Goal: Register for event/course

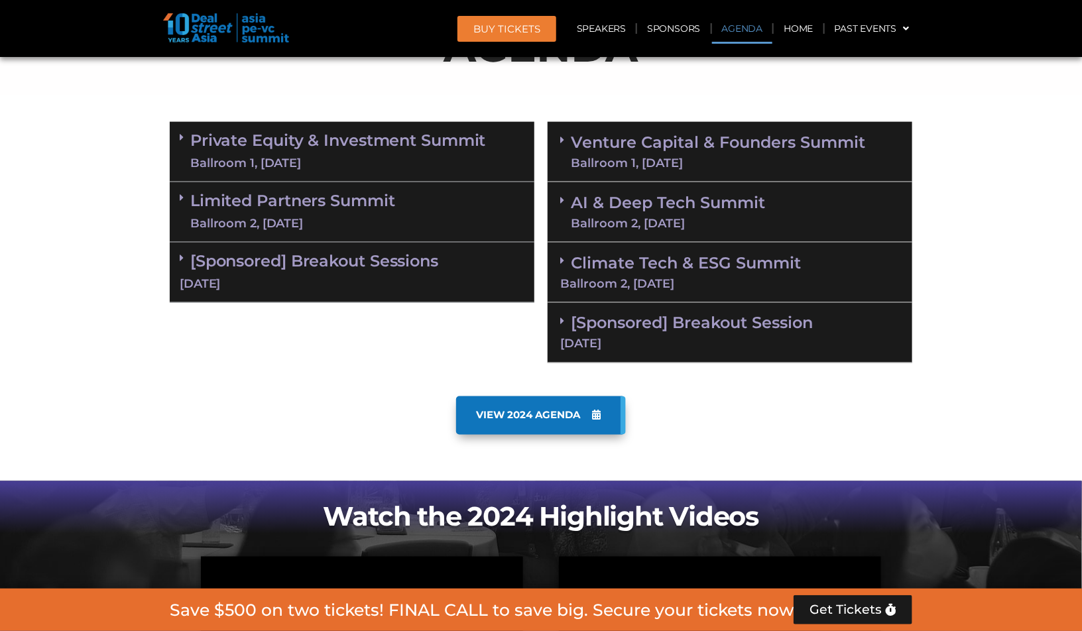
scroll to position [760, 0]
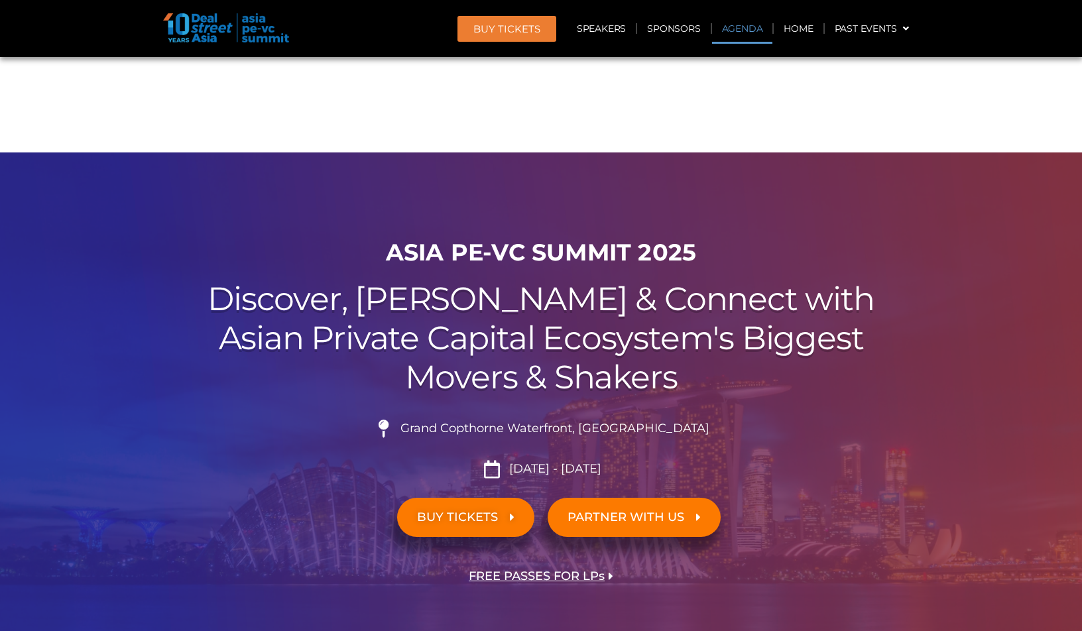
scroll to position [760, 0]
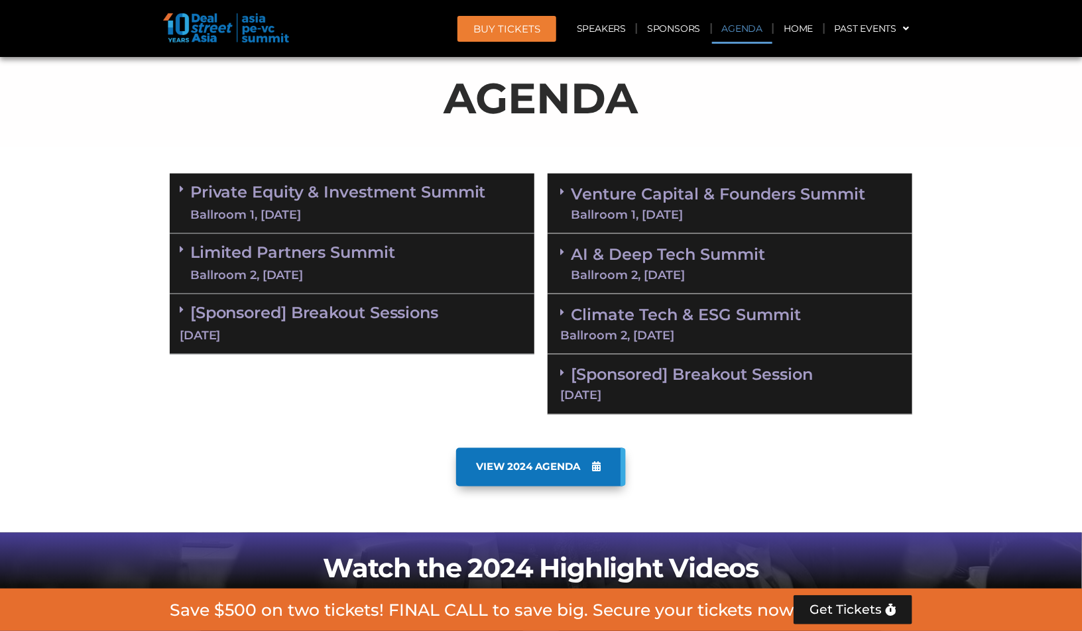
scroll to position [707, 0]
